Goal: Task Accomplishment & Management: Use online tool/utility

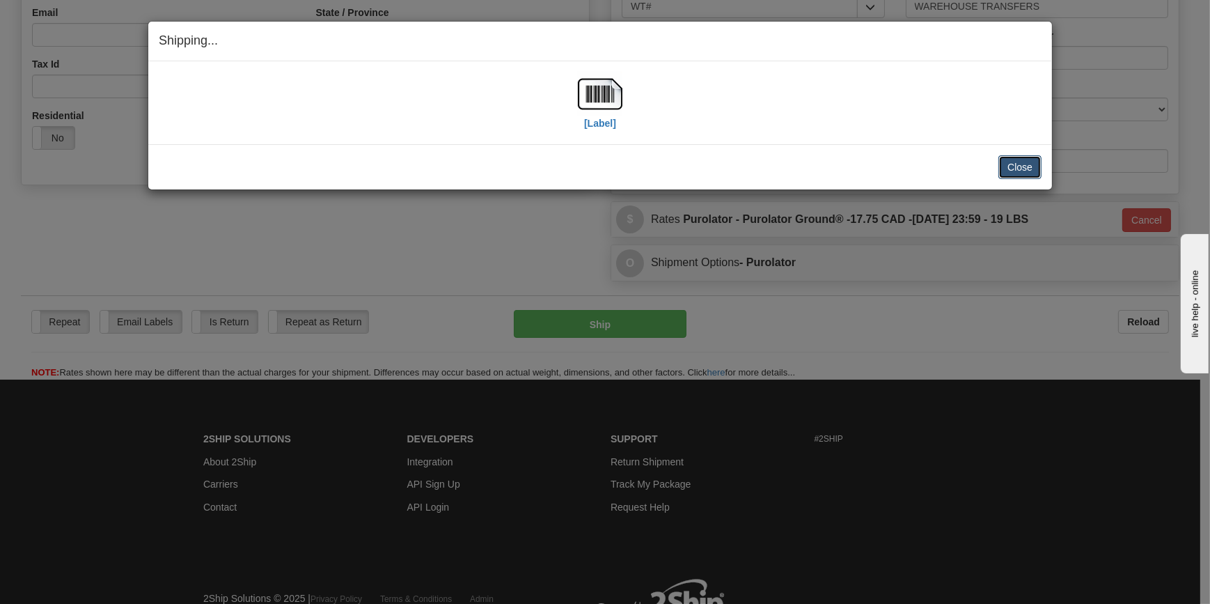
click at [1024, 166] on button "Close" at bounding box center [1020, 167] width 43 height 24
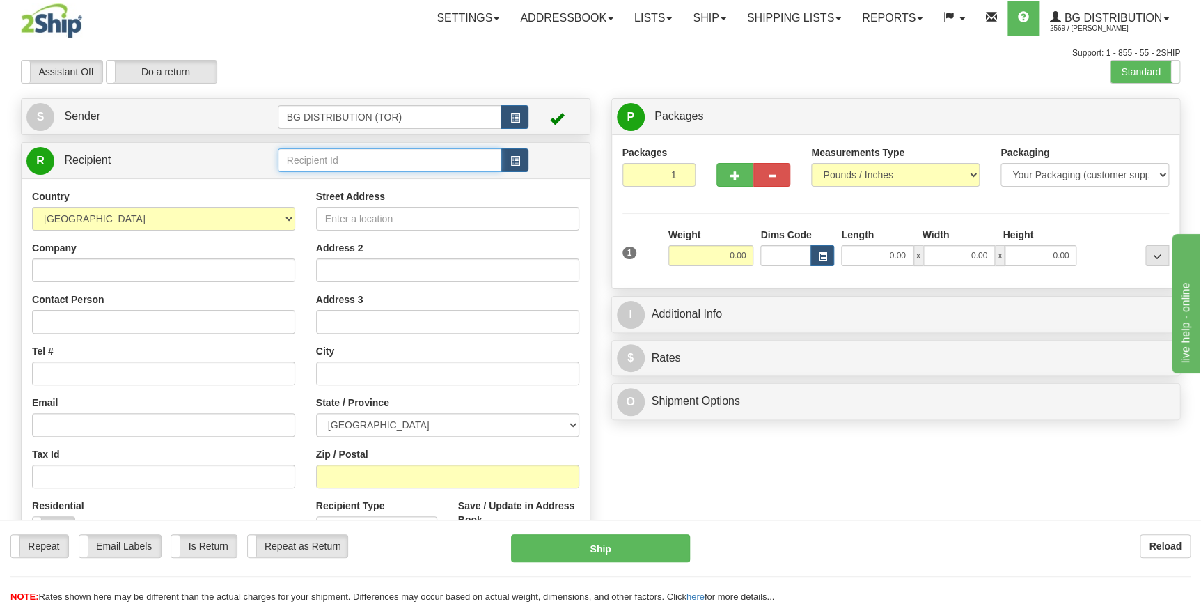
click at [292, 159] on input "text" at bounding box center [390, 160] width 224 height 24
click at [309, 178] on div "60311" at bounding box center [386, 182] width 210 height 15
type input "60311"
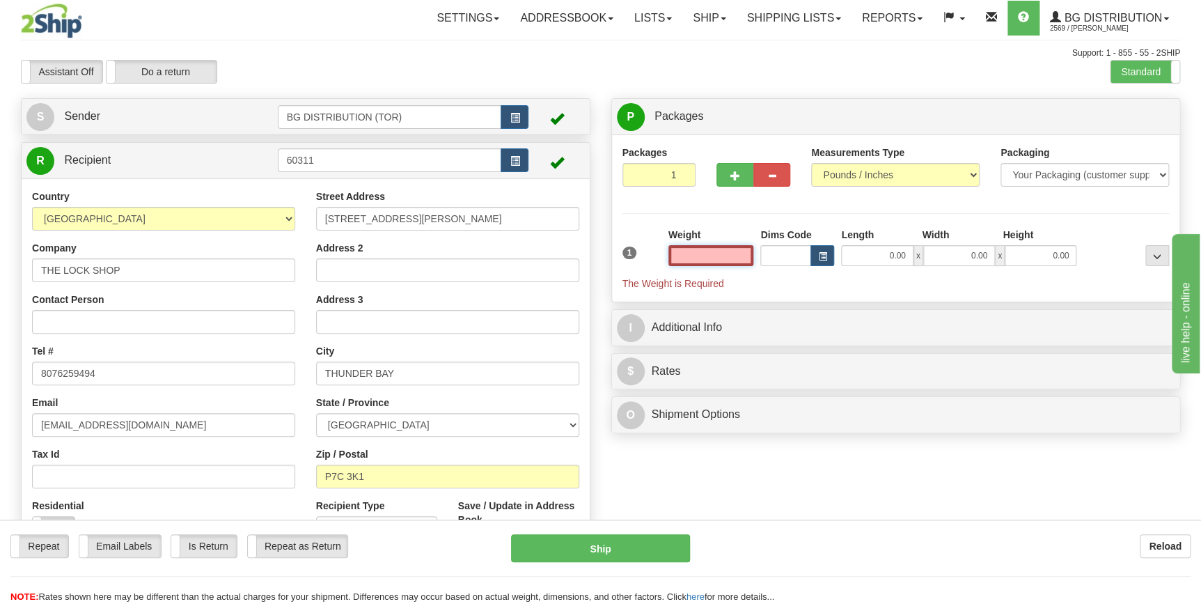
click at [728, 253] on input "text" at bounding box center [712, 255] width 86 height 21
type input "0.00"
click at [733, 173] on span "button" at bounding box center [736, 175] width 10 height 9
type input "3"
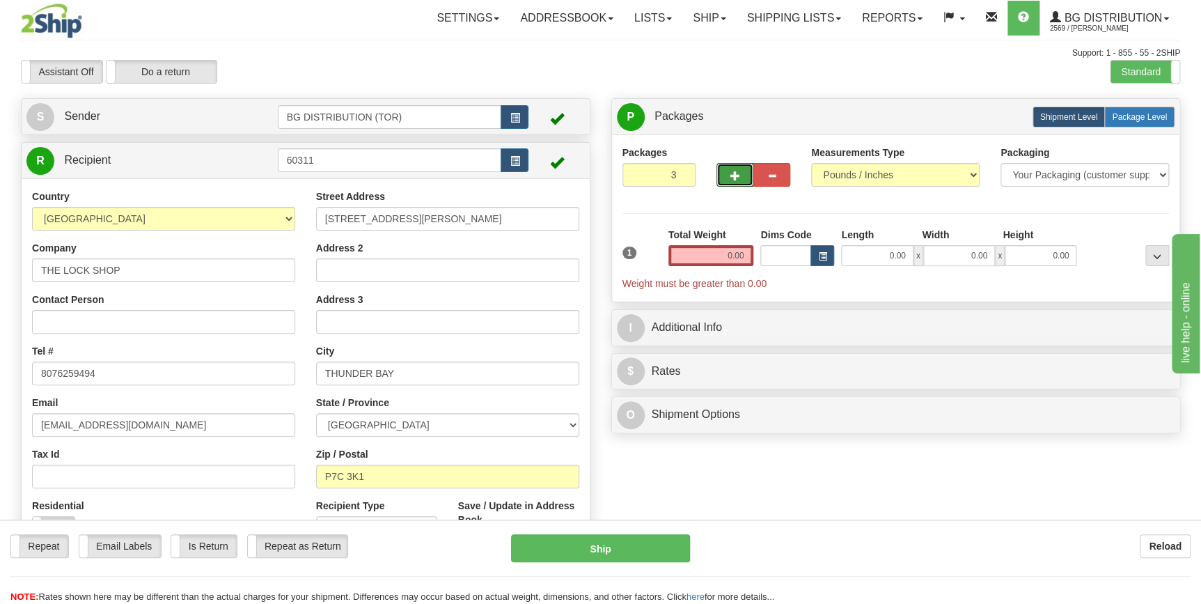
click at [1130, 116] on span "Package Level" at bounding box center [1139, 117] width 55 height 10
radio input "true"
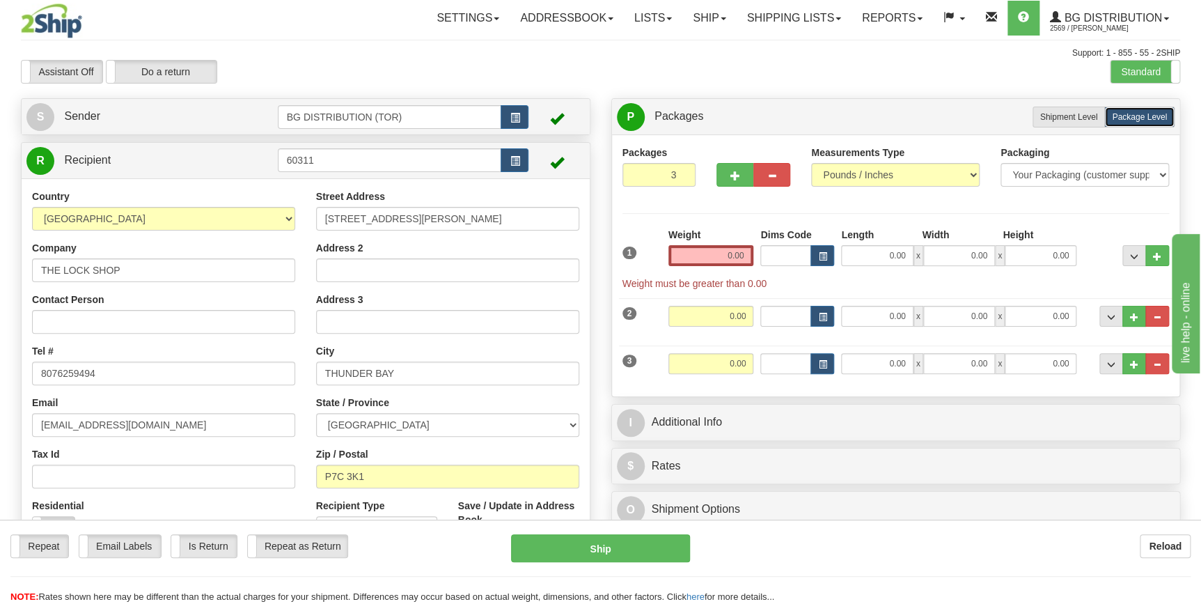
click at [705, 238] on div "Weight 0.00" at bounding box center [712, 247] width 86 height 38
click at [722, 266] on div "Weight 0.00" at bounding box center [711, 252] width 93 height 49
click at [721, 263] on input "0.00" at bounding box center [712, 255] width 86 height 21
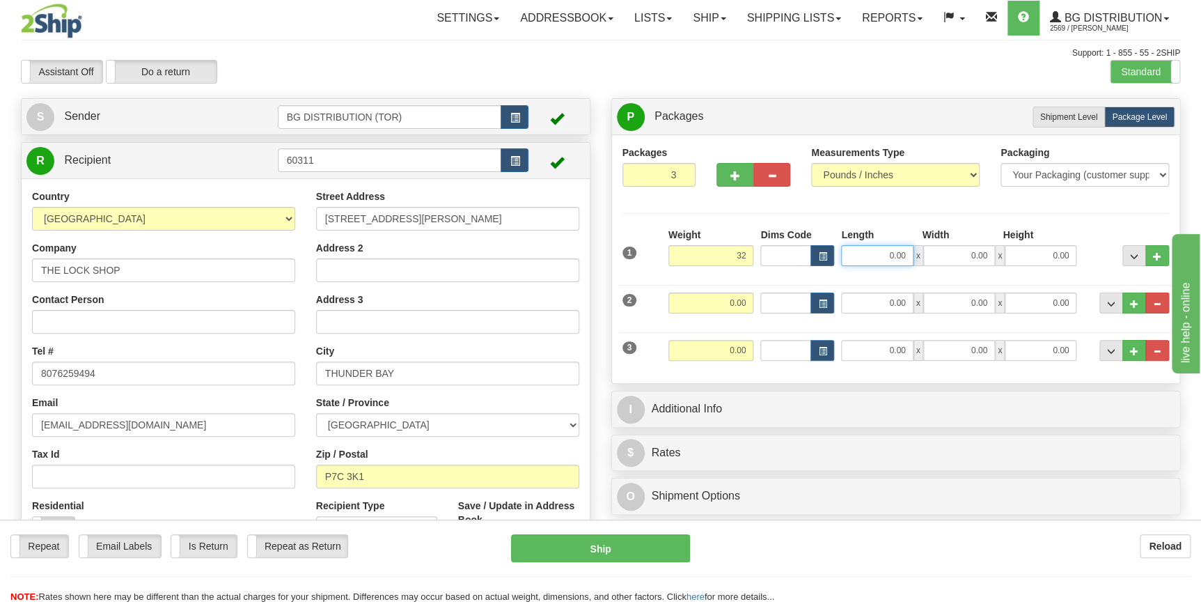
type input "32.00"
click at [877, 254] on input "0.00" at bounding box center [877, 255] width 72 height 21
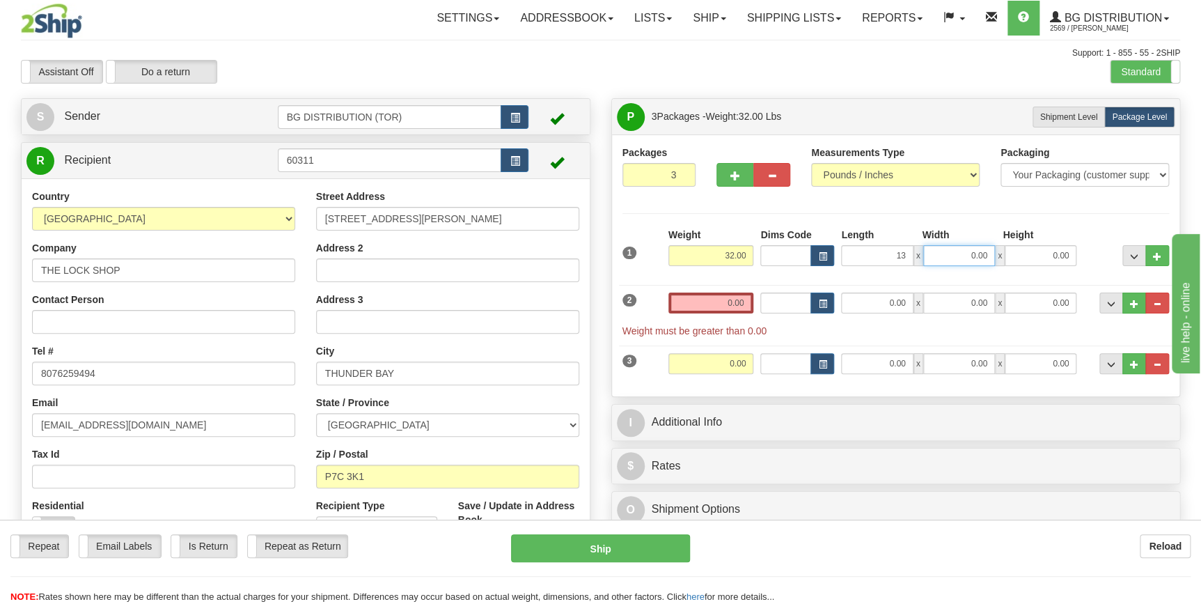
type input "13.00"
click at [949, 255] on input "0.00" at bounding box center [959, 255] width 72 height 21
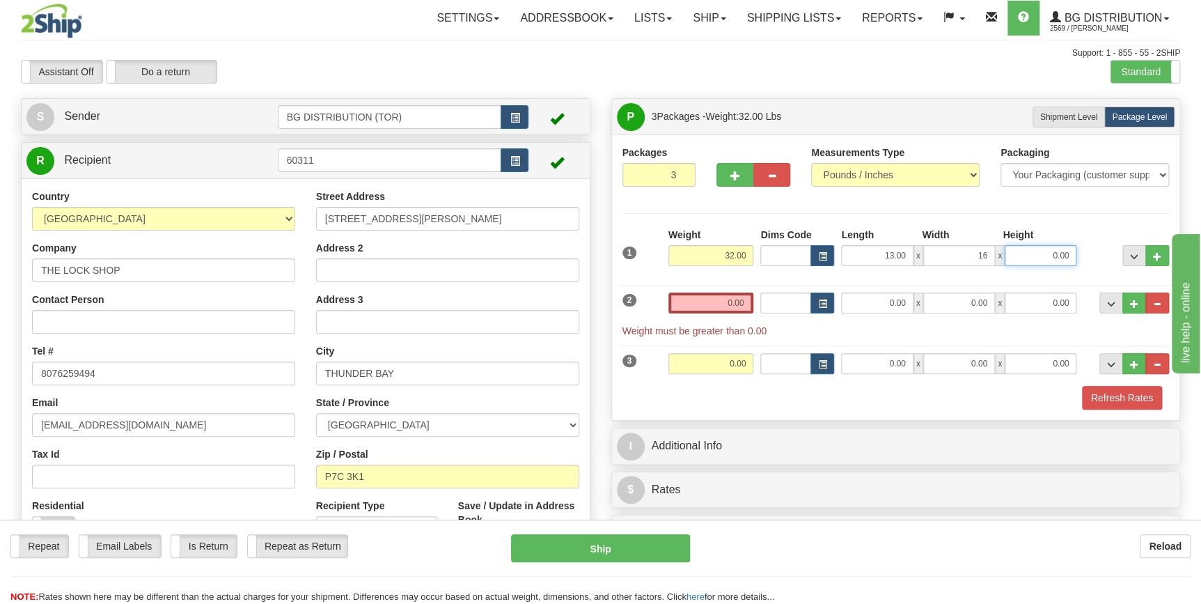
type input "16.00"
click at [1017, 251] on input "0.00" at bounding box center [1041, 255] width 72 height 21
type input "11.00"
click at [931, 219] on div "Packages 3 3 Measurements Type" at bounding box center [896, 278] width 547 height 264
click at [719, 302] on input "0.00" at bounding box center [712, 302] width 86 height 21
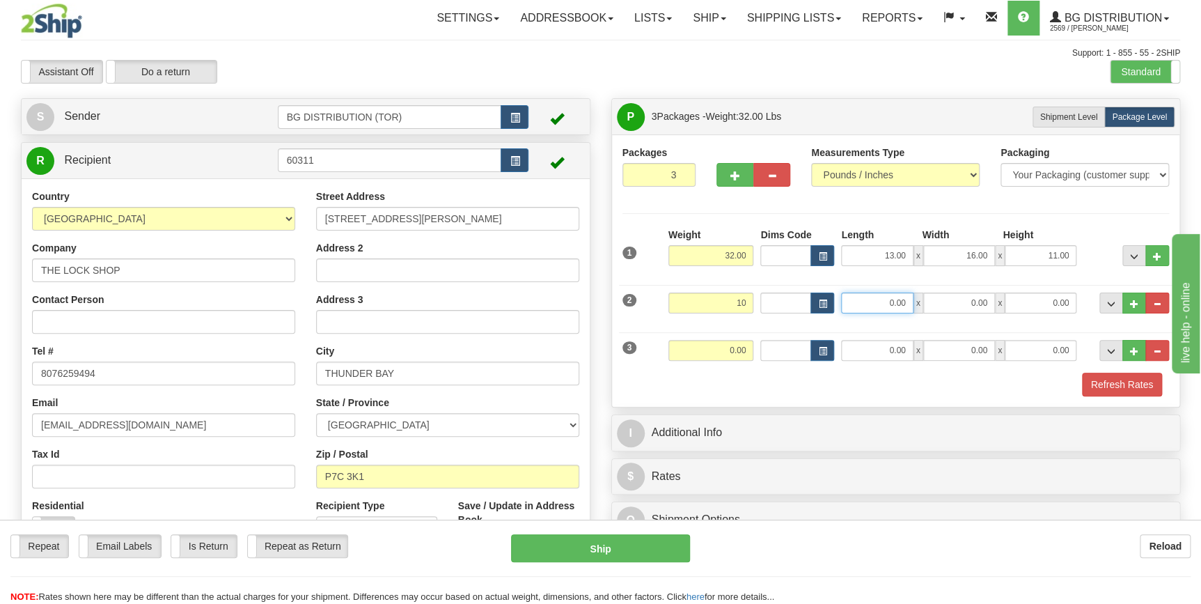
type input "10.00"
click at [883, 302] on input "0.00" at bounding box center [877, 302] width 72 height 21
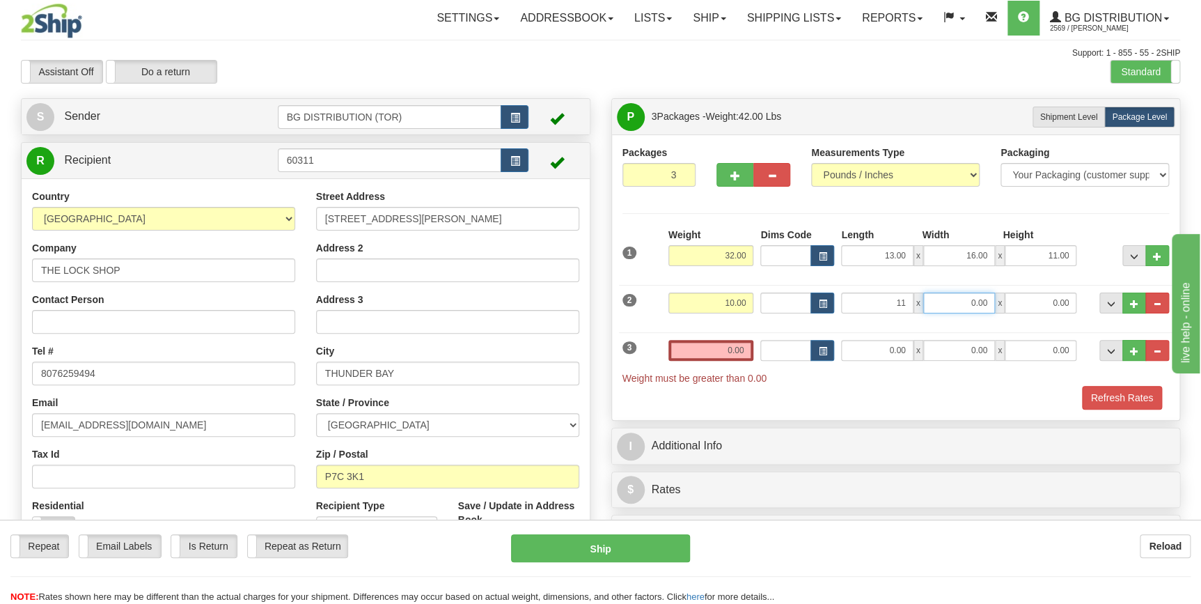
type input "11.00"
click at [967, 299] on input "0.00" at bounding box center [959, 302] width 72 height 21
type input "14.00"
click at [1056, 305] on input "0.00" at bounding box center [1041, 302] width 72 height 21
type input "13.00"
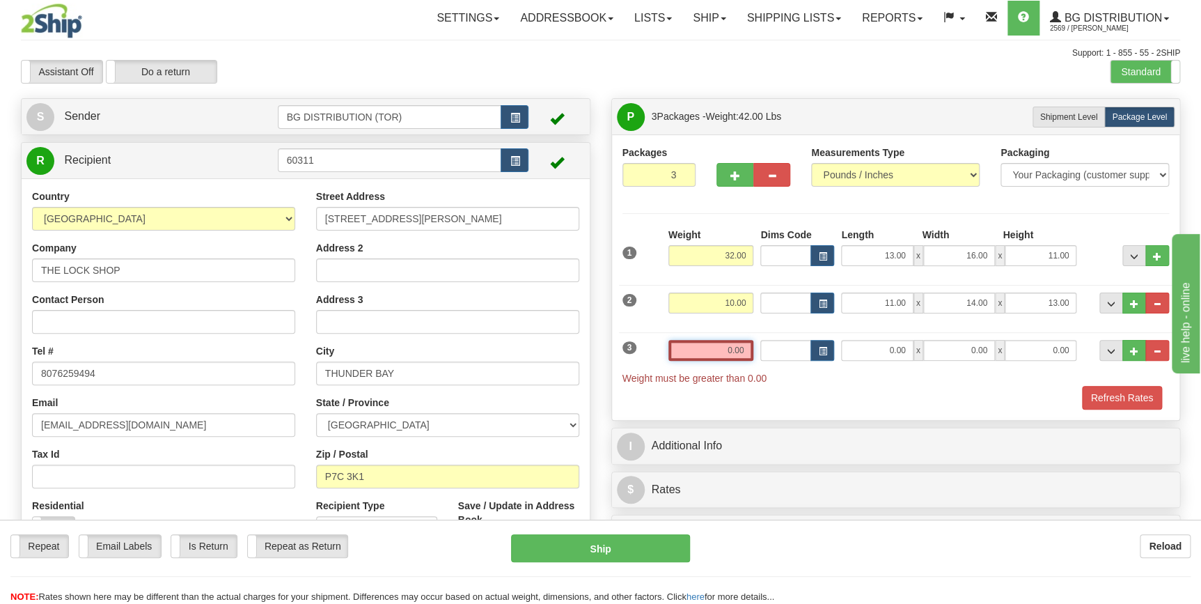
click at [725, 341] on input "0.00" at bounding box center [712, 350] width 86 height 21
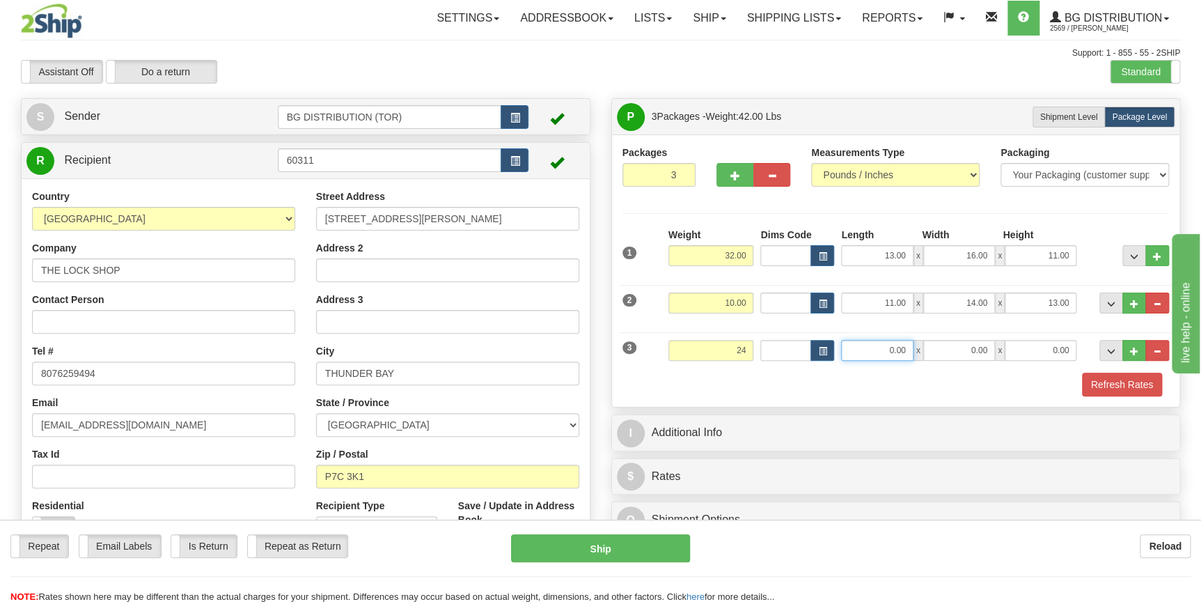
click at [875, 349] on input "0.00" at bounding box center [877, 350] width 72 height 21
type input "24.00"
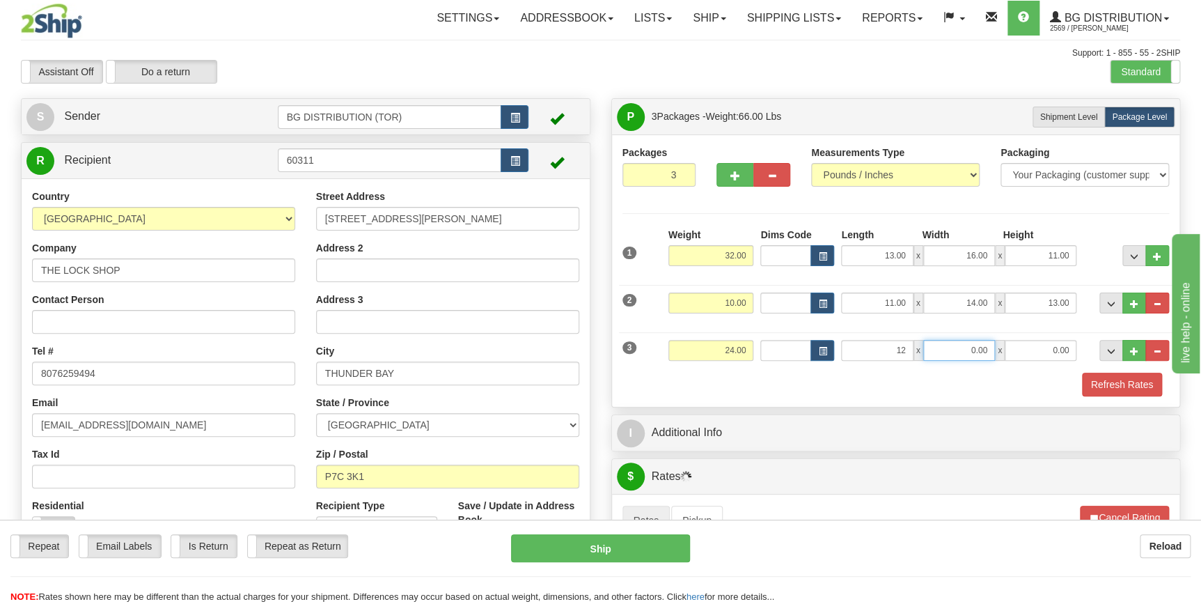
type input "12.00"
click at [960, 353] on input "0.00" at bounding box center [959, 350] width 72 height 21
type input "40.00"
click at [1052, 352] on input "0.00" at bounding box center [1041, 350] width 72 height 21
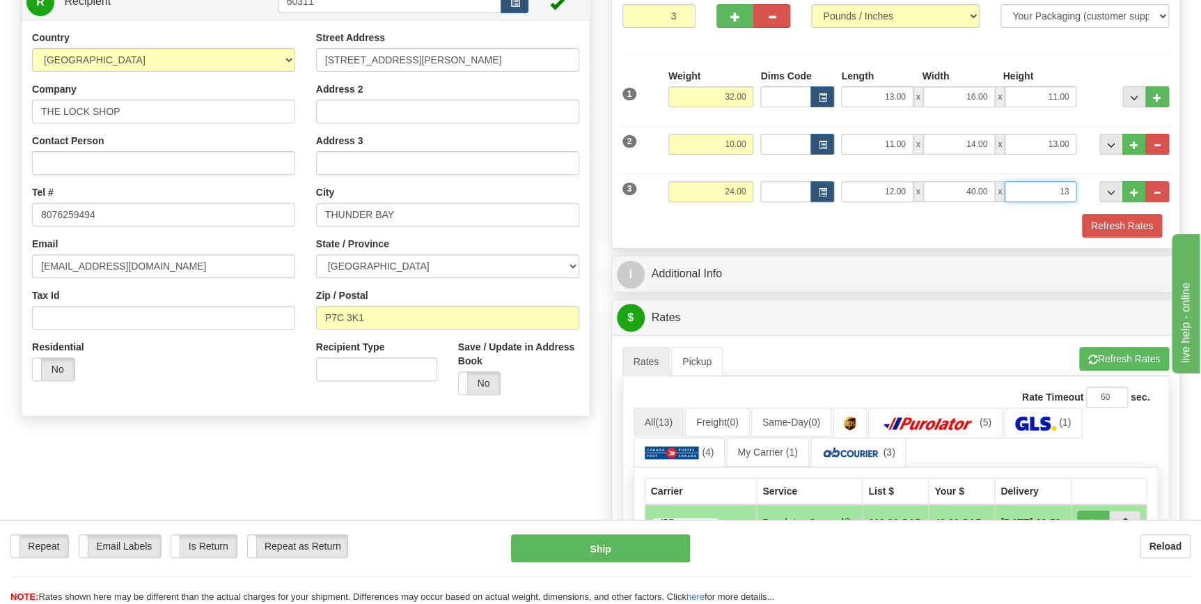
scroll to position [253, 0]
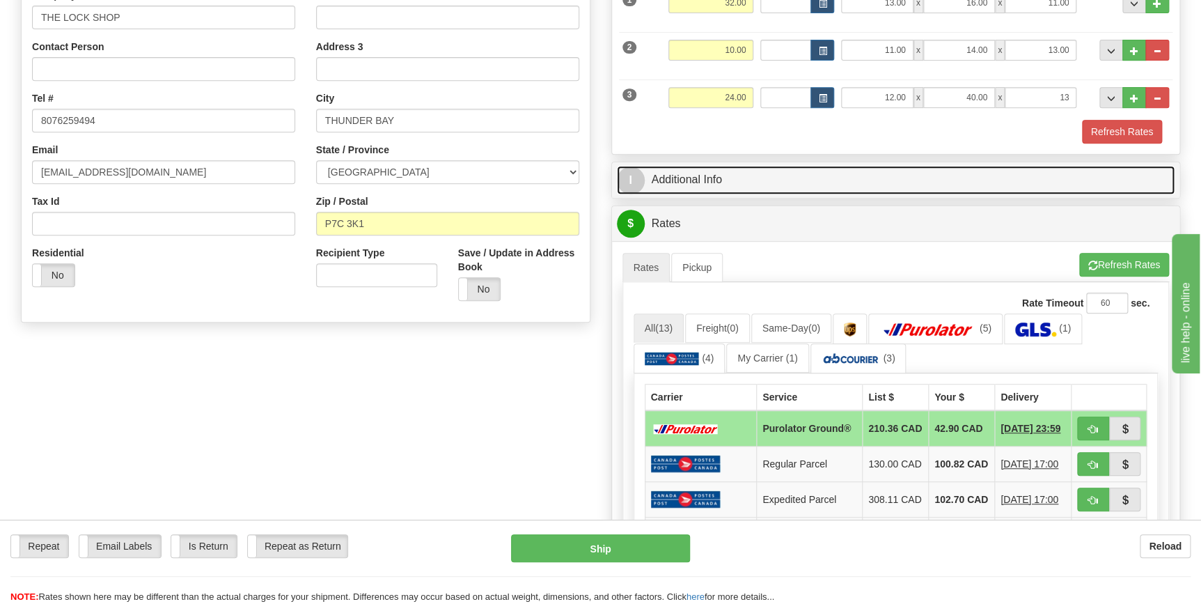
type input "13.00"
click at [697, 175] on link "I Additional Info" at bounding box center [896, 180] width 559 height 29
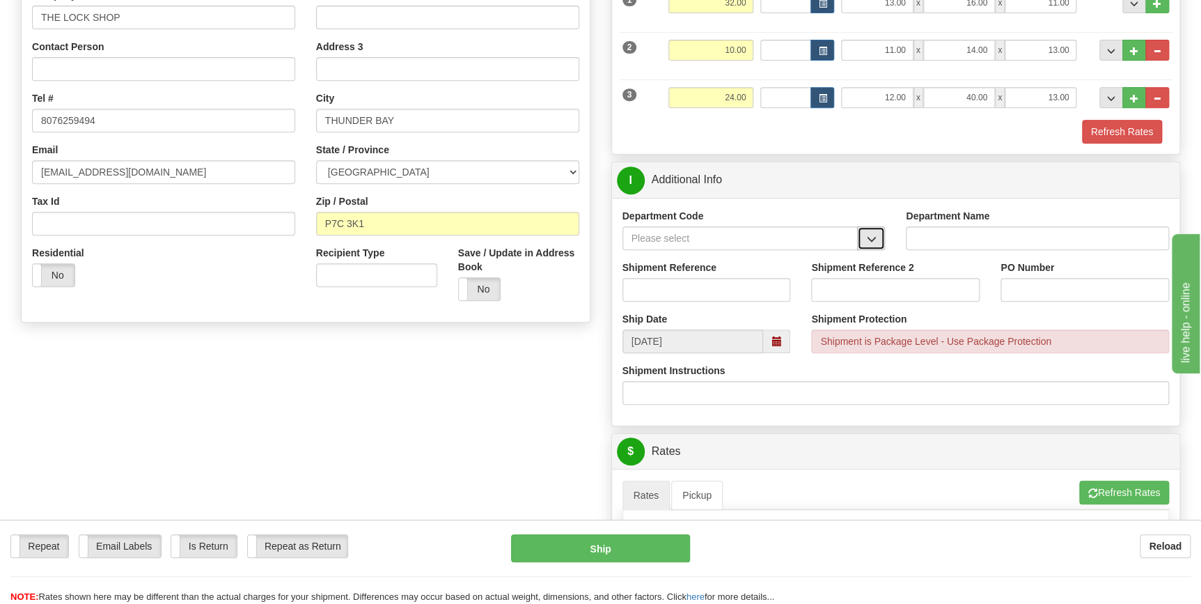
click at [863, 233] on button "button" at bounding box center [871, 238] width 28 height 24
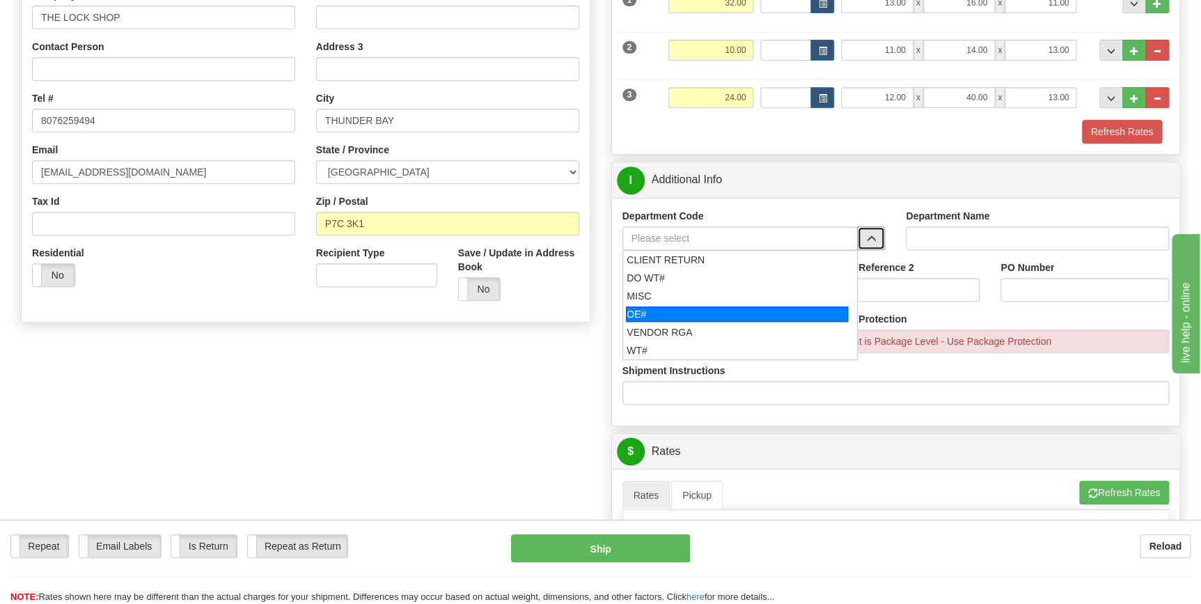
click at [647, 306] on div "OE#" at bounding box center [737, 313] width 222 height 15
type input "OE#"
type input "ORDERS"
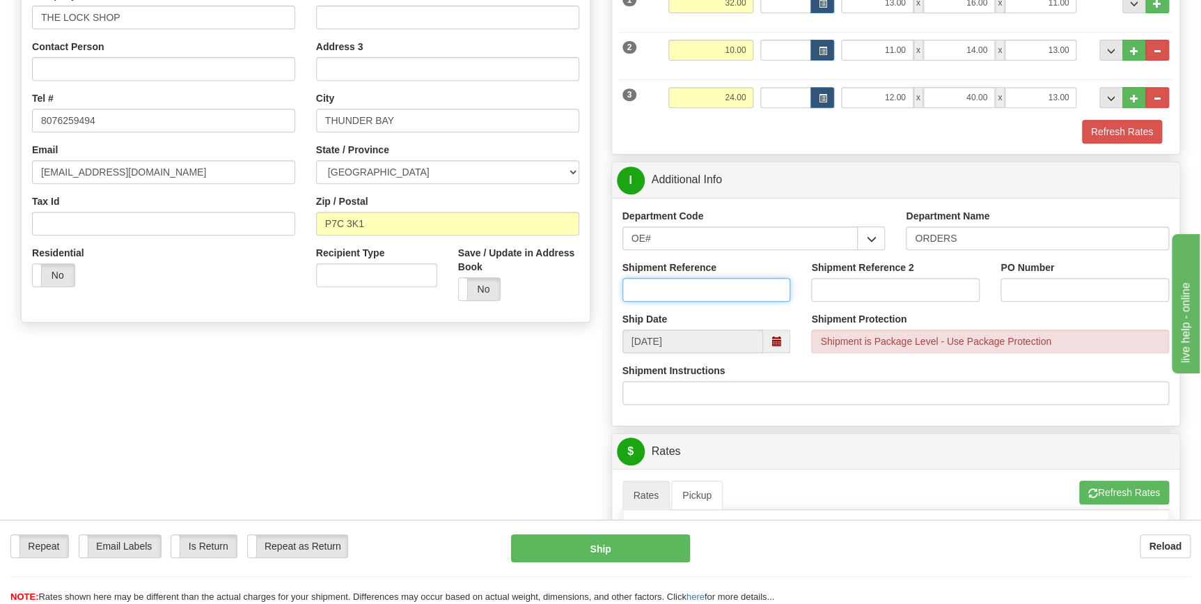
click at [661, 285] on input "Shipment Reference" at bounding box center [707, 290] width 169 height 24
type input "70184999-00"
click at [1045, 296] on input "PO Number" at bounding box center [1085, 290] width 169 height 24
type input "25319"
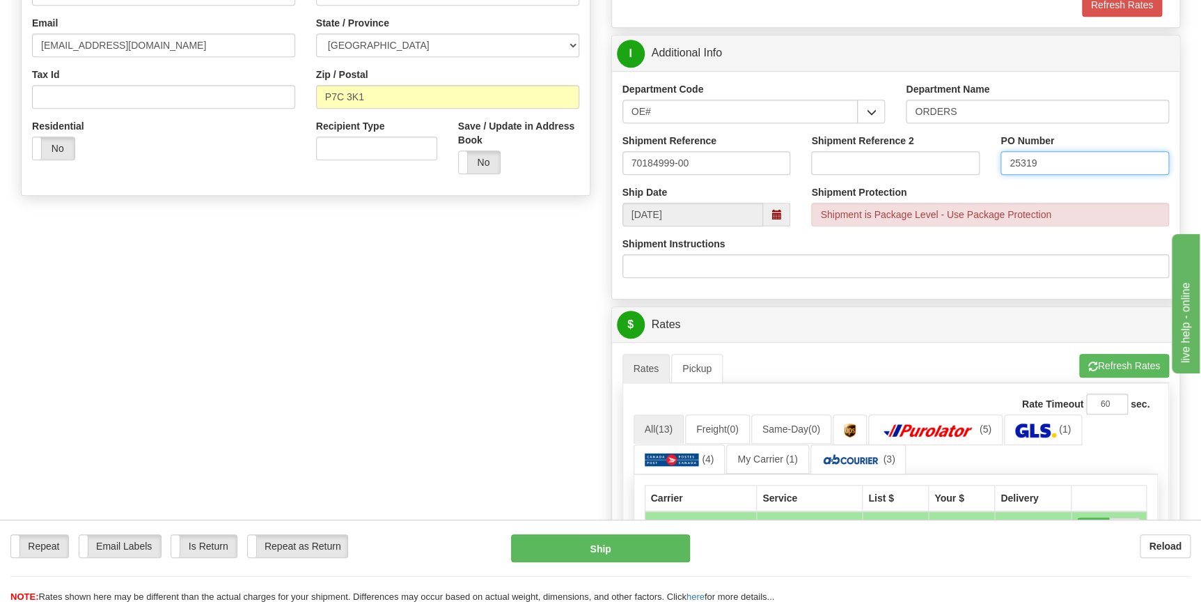
scroll to position [316, 0]
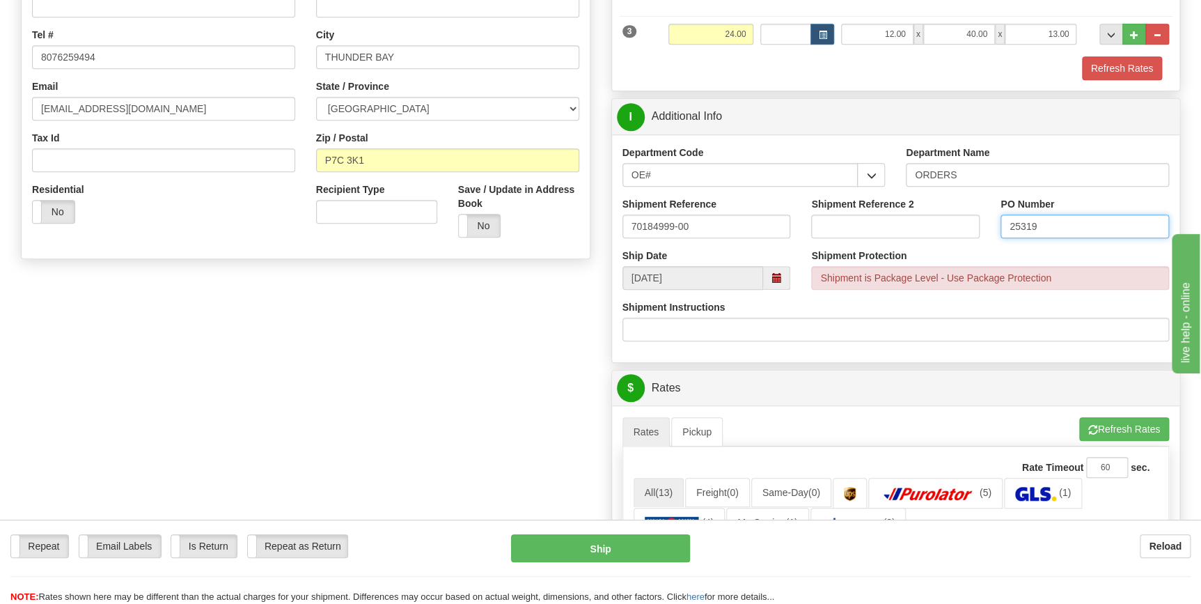
drag, startPoint x: 1061, startPoint y: 227, endPoint x: 971, endPoint y: 229, distance: 89.9
click at [971, 229] on div "Shipment Reference 70184999-00 Shipment Reference 2 PO Number 25319" at bounding box center [896, 223] width 568 height 52
type input "0"
click at [717, 226] on input "70184999-00" at bounding box center [707, 226] width 169 height 24
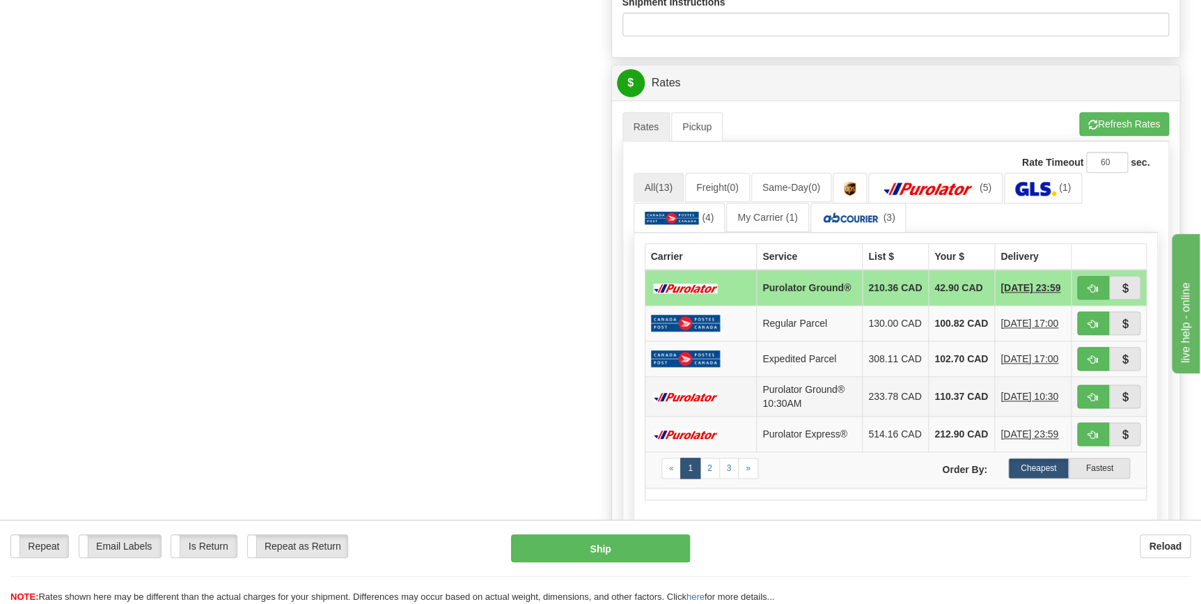
scroll to position [633, 0]
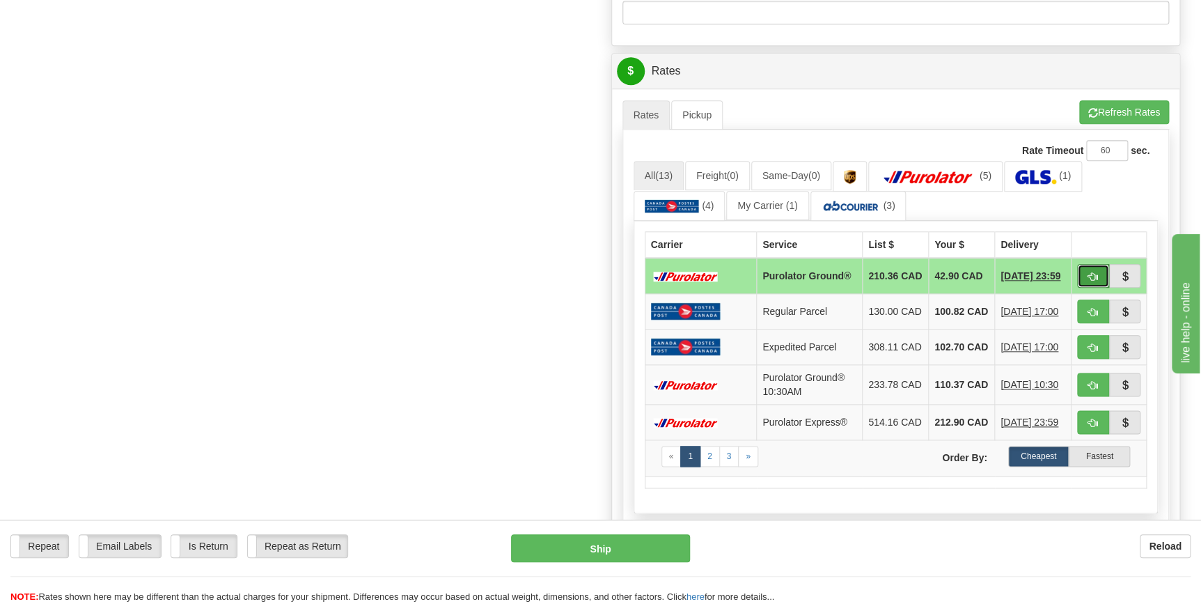
click at [1093, 278] on span "button" at bounding box center [1093, 276] width 10 height 9
type input "260"
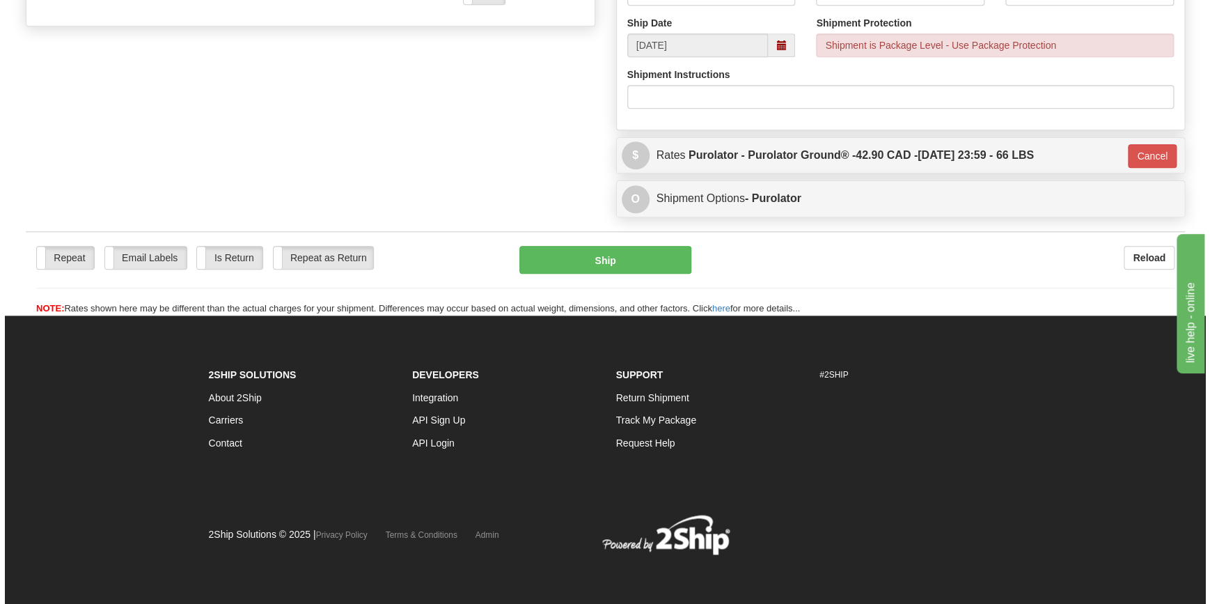
scroll to position [548, 0]
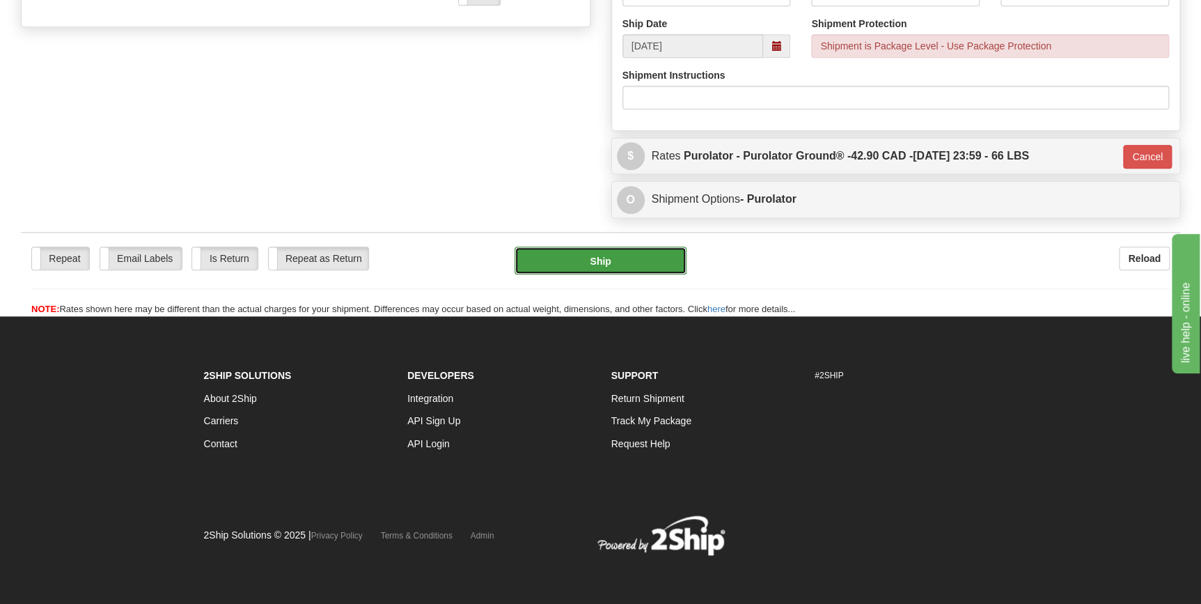
click at [647, 262] on button "Ship" at bounding box center [601, 261] width 172 height 28
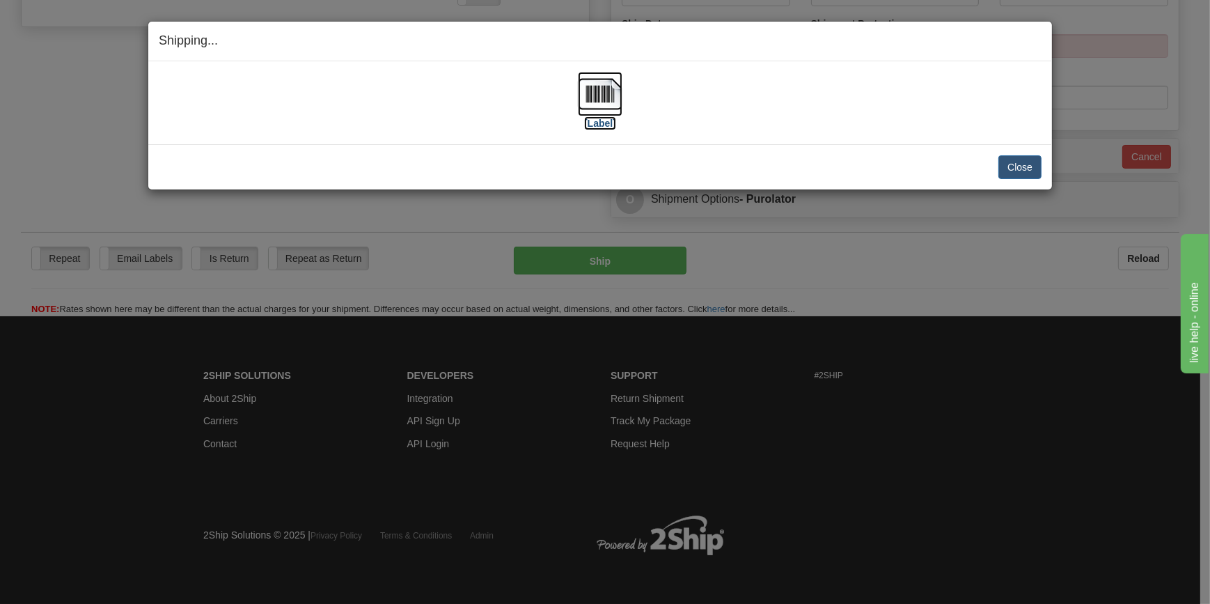
click at [604, 97] on img at bounding box center [600, 94] width 45 height 45
